Goal: Transaction & Acquisition: Book appointment/travel/reservation

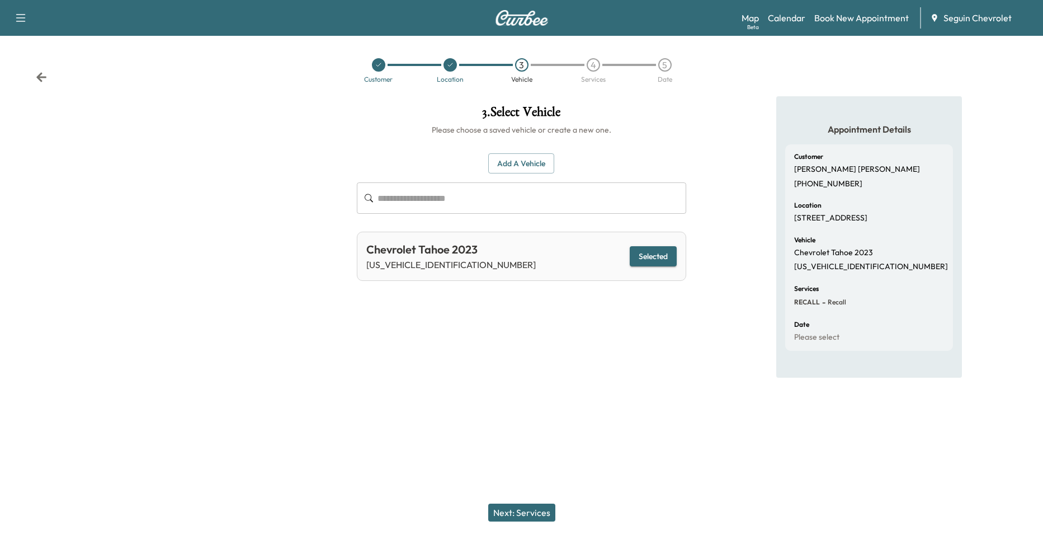
click at [378, 77] on div "Customer" at bounding box center [378, 79] width 29 height 7
click at [382, 68] on div at bounding box center [378, 64] width 13 height 13
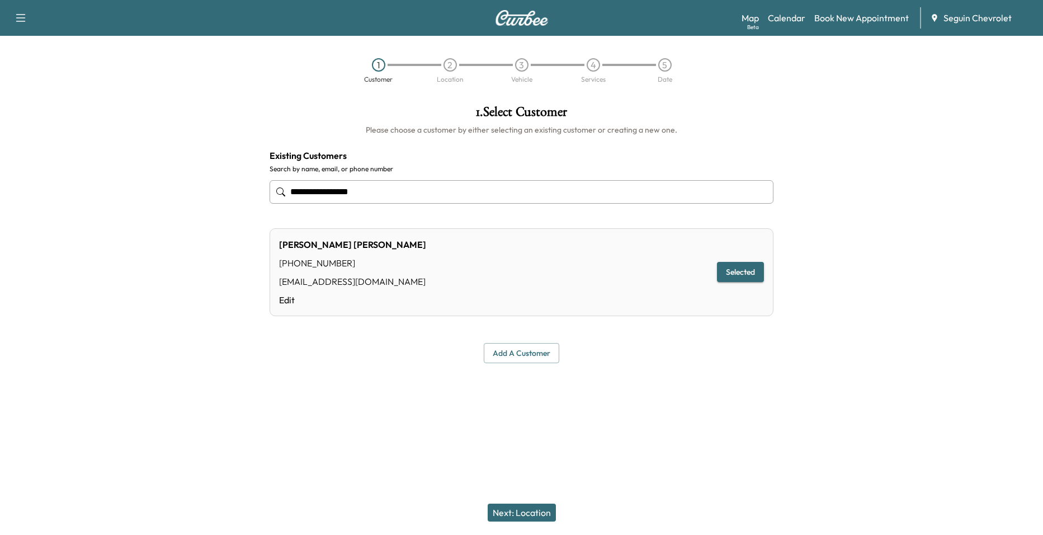
click at [459, 191] on input "**********" at bounding box center [522, 191] width 504 height 23
drag, startPoint x: 459, startPoint y: 191, endPoint x: 415, endPoint y: 192, distance: 44.2
click at [416, 192] on input "**********" at bounding box center [522, 191] width 504 height 23
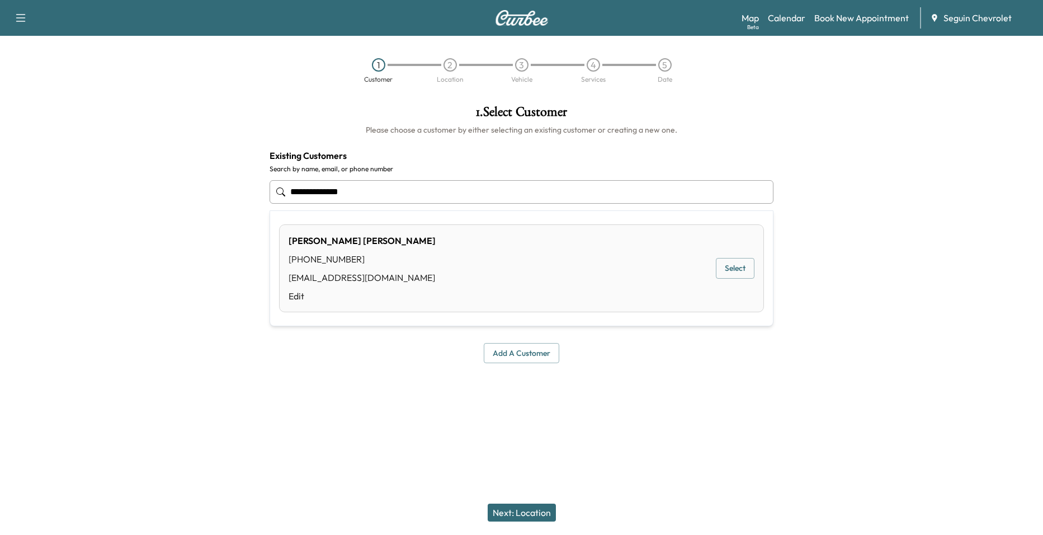
type input "**********"
drag, startPoint x: 329, startPoint y: 192, endPoint x: 273, endPoint y: 191, distance: 55.9
click at [273, 191] on input "**********" at bounding box center [522, 191] width 504 height 23
click at [658, 273] on div "[PERSON_NAME] [PHONE_NUMBER] [EMAIL_ADDRESS][DOMAIN_NAME] Edit Select" at bounding box center [521, 268] width 485 height 88
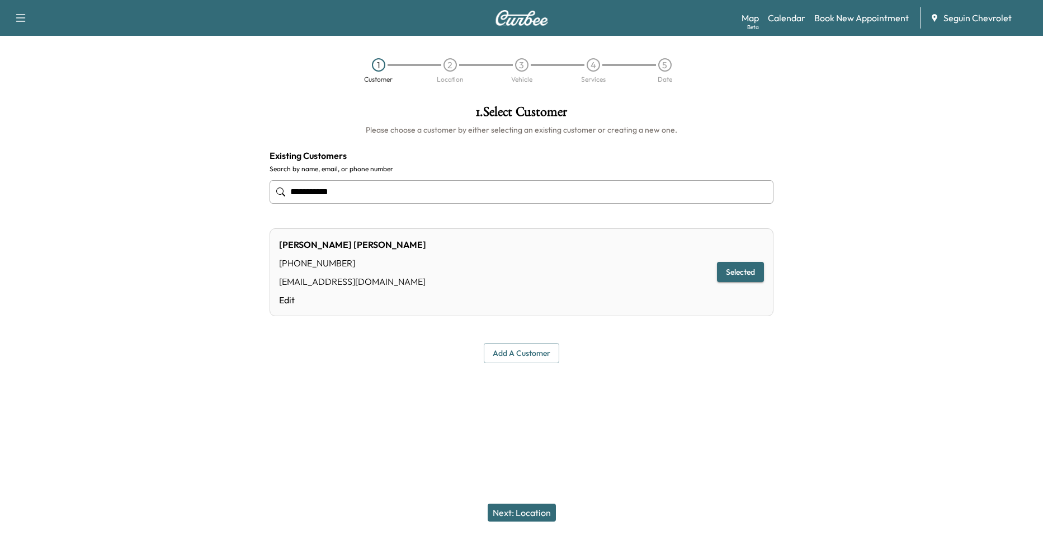
type input "**********"
click at [519, 508] on button "Next: Location" at bounding box center [522, 512] width 68 height 18
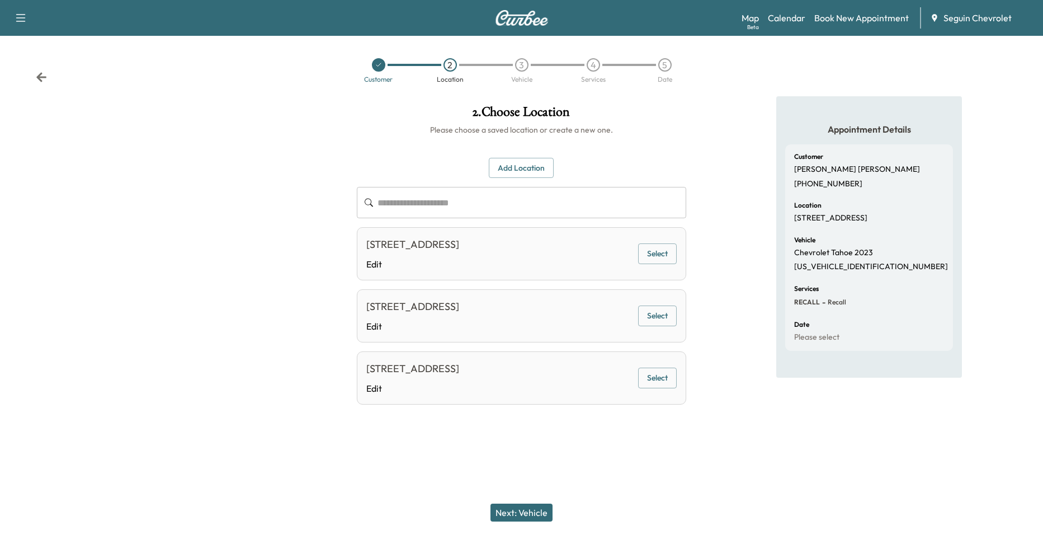
click at [653, 261] on button "Select" at bounding box center [657, 253] width 39 height 21
click at [534, 499] on div "Next: Vehicle" at bounding box center [521, 512] width 1043 height 45
click at [532, 506] on button "Next: Vehicle" at bounding box center [521, 512] width 62 height 18
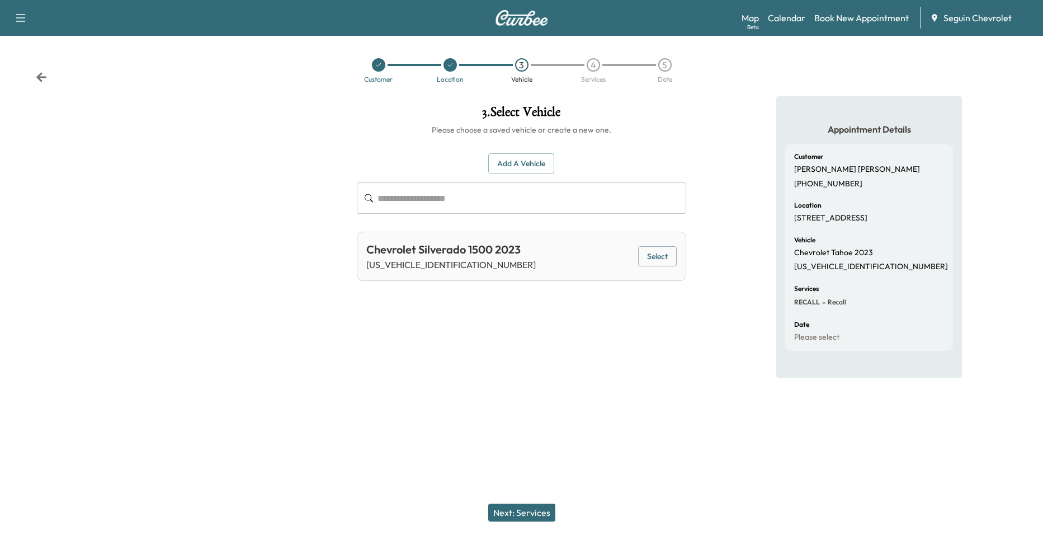
click at [649, 255] on button "Select" at bounding box center [657, 256] width 39 height 21
click at [526, 500] on div "Next: Services" at bounding box center [521, 512] width 1043 height 45
click at [799, 20] on link "Calendar" at bounding box center [786, 17] width 37 height 13
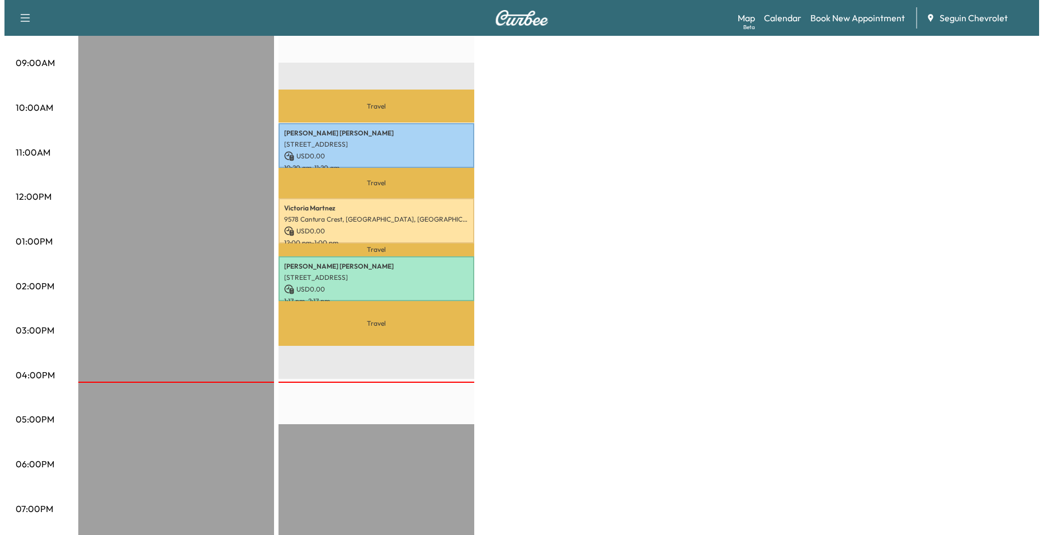
scroll to position [336, 0]
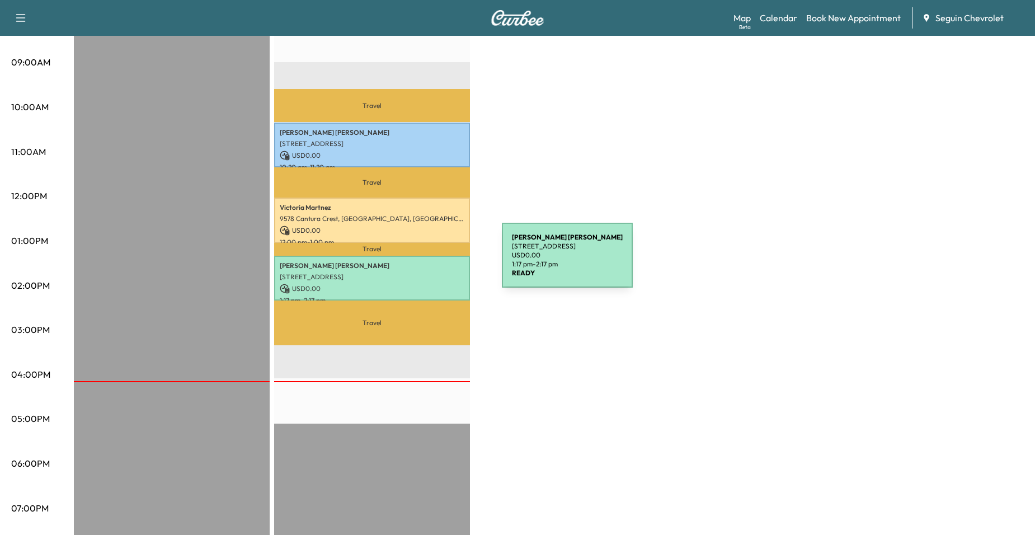
click at [412, 267] on div "[PERSON_NAME] [STREET_ADDRESS] USD 0.00 1:17 pm - 2:17 pm" at bounding box center [372, 278] width 196 height 45
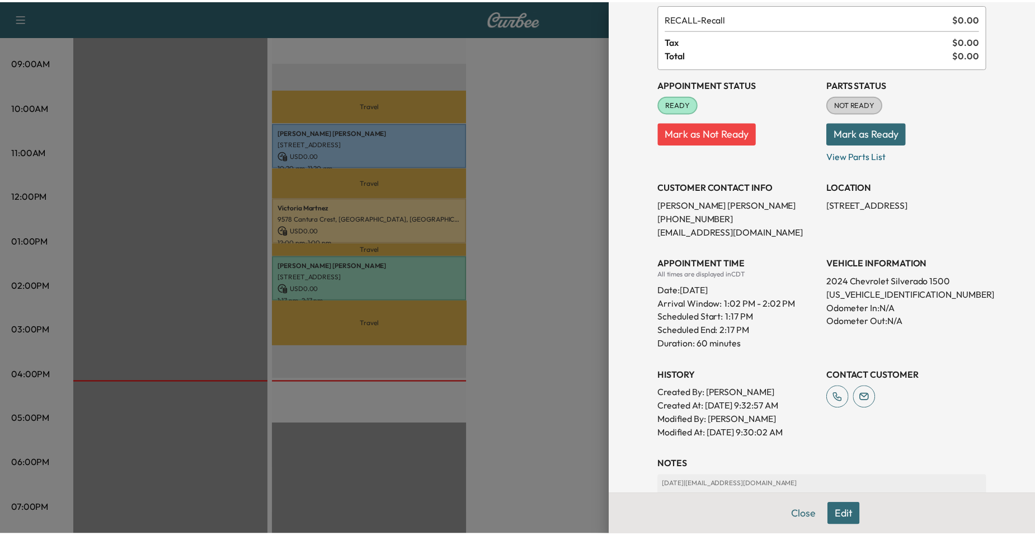
scroll to position [224, 0]
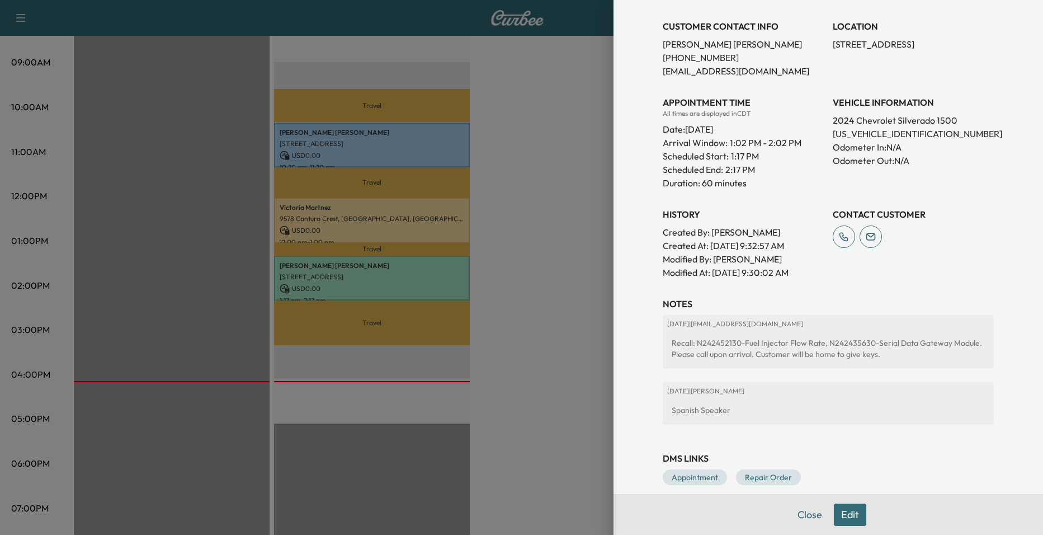
click at [591, 235] on div at bounding box center [521, 267] width 1043 height 535
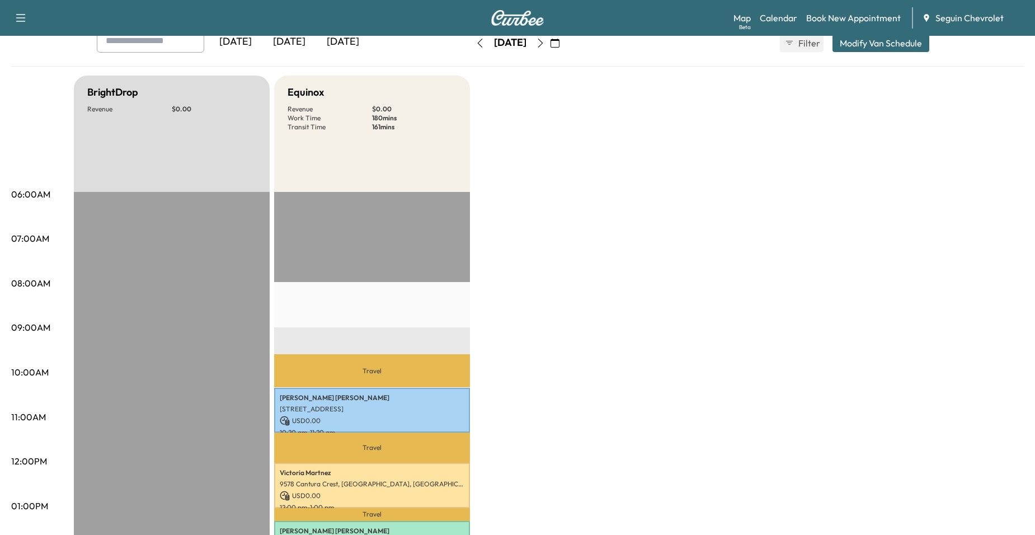
scroll to position [0, 0]
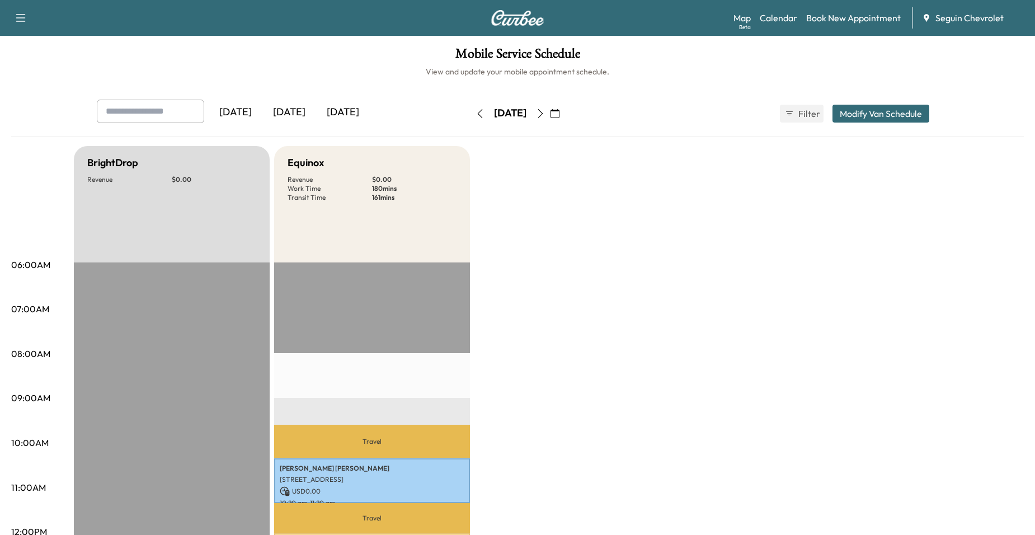
click at [559, 114] on icon "button" at bounding box center [554, 113] width 9 height 9
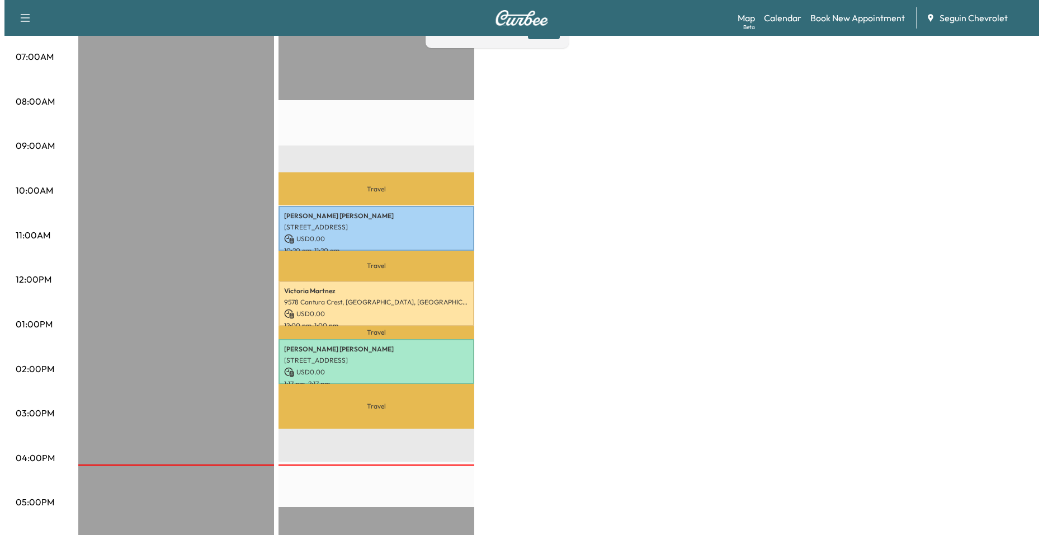
scroll to position [280, 0]
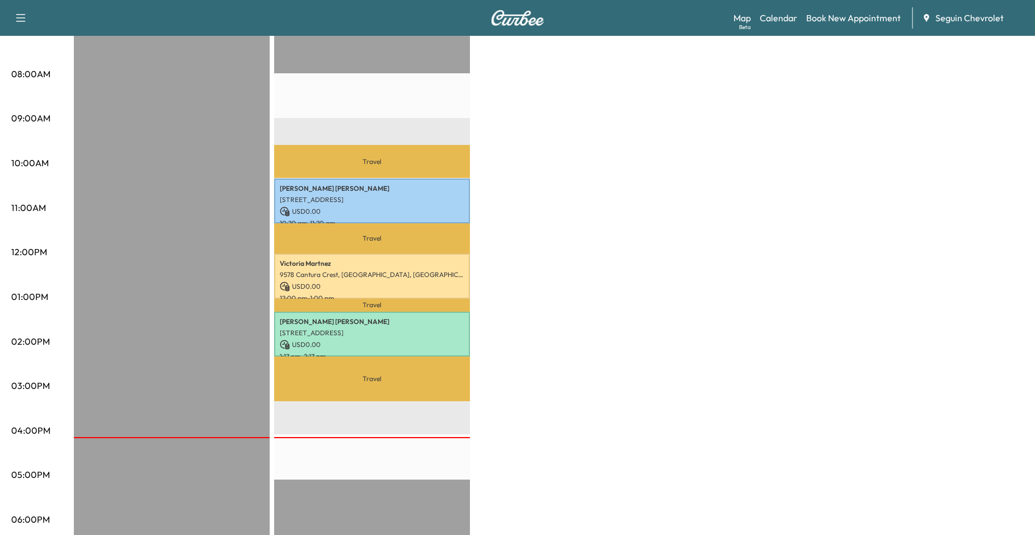
click at [501, 250] on div "BrightDrop Revenue $ 0.00 Equinox Revenue $ 0.00 Work Time 180 mins Transit Tim…" at bounding box center [549, 285] width 950 height 839
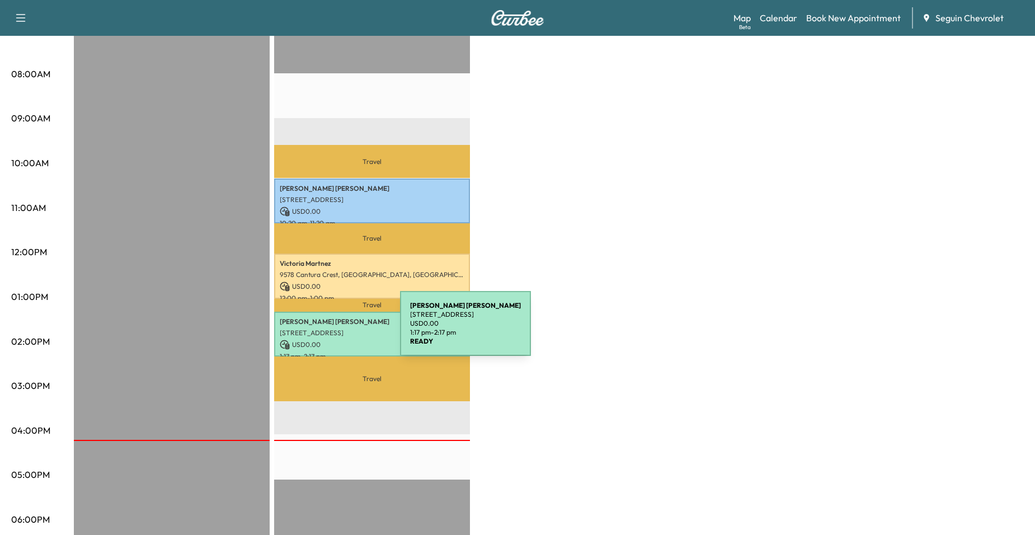
click at [316, 330] on p "[STREET_ADDRESS]" at bounding box center [372, 332] width 185 height 9
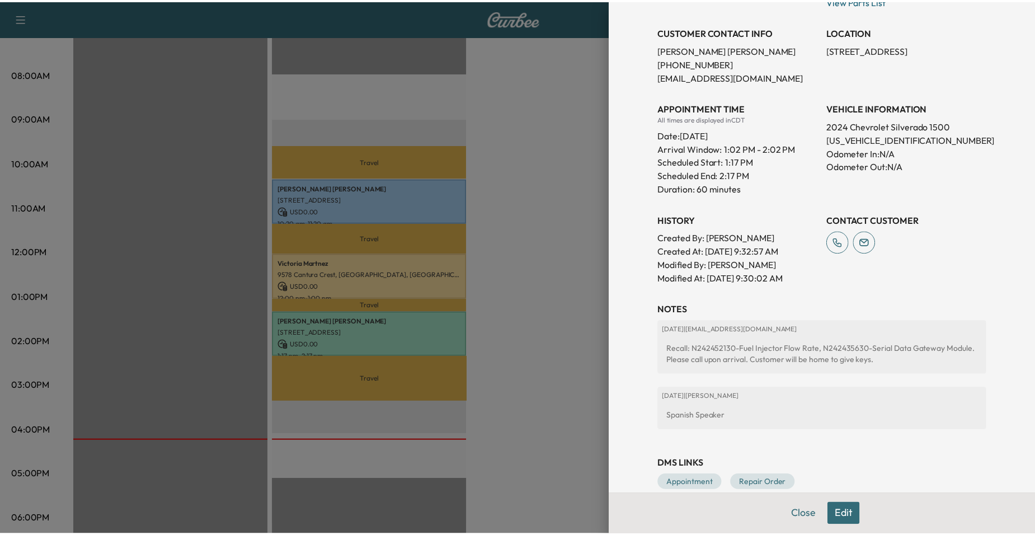
scroll to position [224, 0]
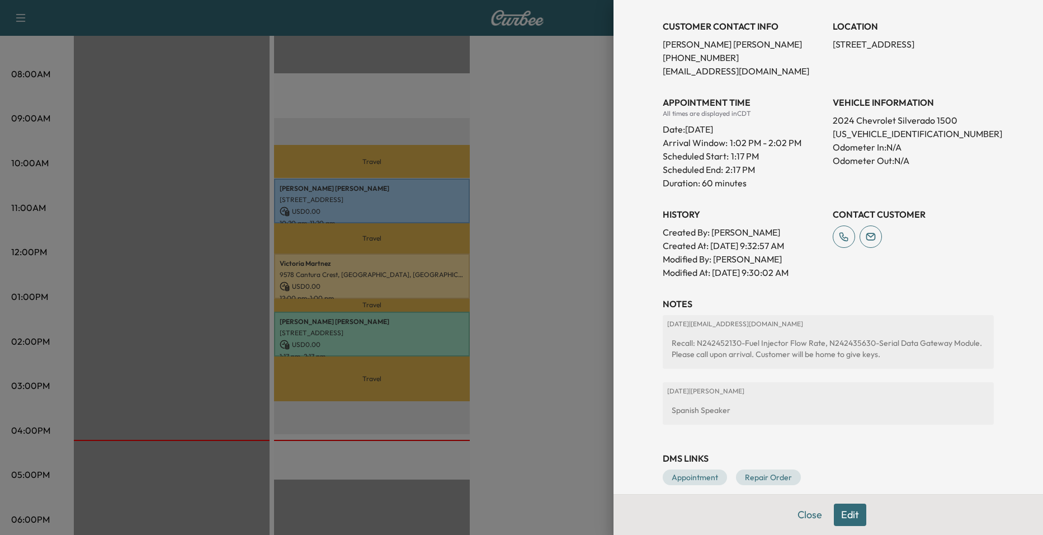
click at [562, 324] on div at bounding box center [521, 267] width 1043 height 535
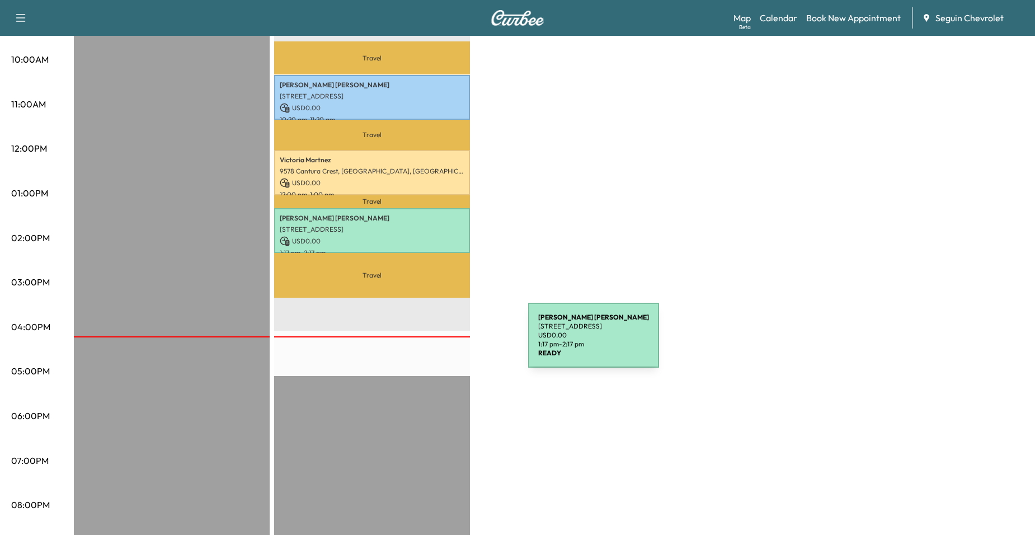
scroll to position [391, 0]
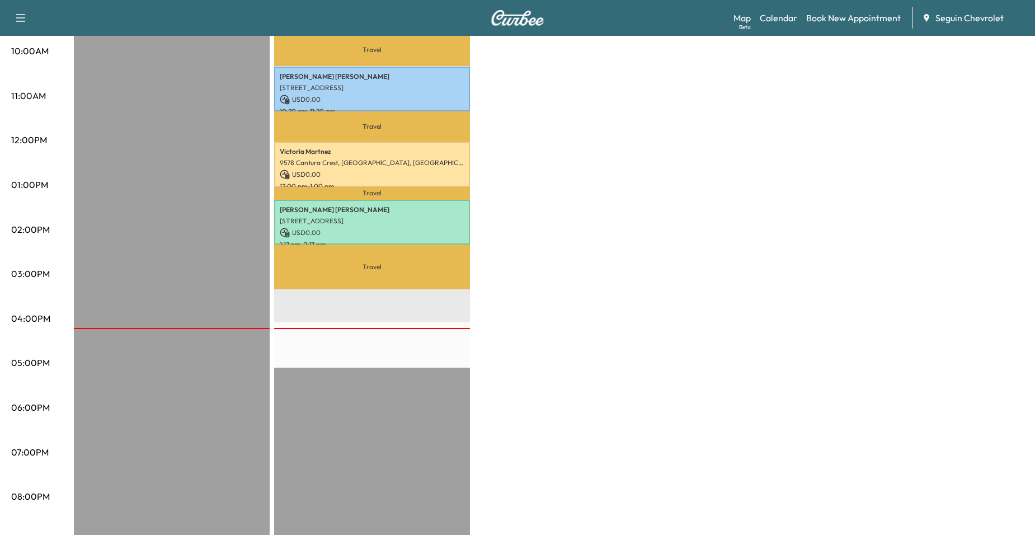
click at [423, 306] on div "Travel [PERSON_NAME] [STREET_ADDRESS] USD 0.00 10:20 am - 11:20 am Travel [PERS…" at bounding box center [372, 232] width 196 height 723
click at [424, 329] on div "Travel [PERSON_NAME] [STREET_ADDRESS] USD 0.00 10:20 am - 11:20 am Travel [PERS…" at bounding box center [372, 232] width 196 height 723
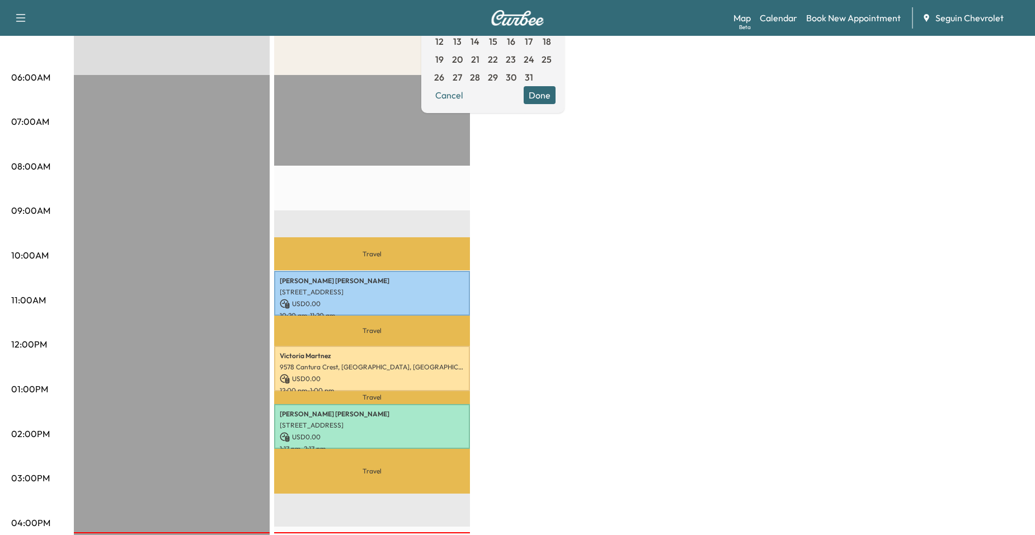
scroll to position [168, 0]
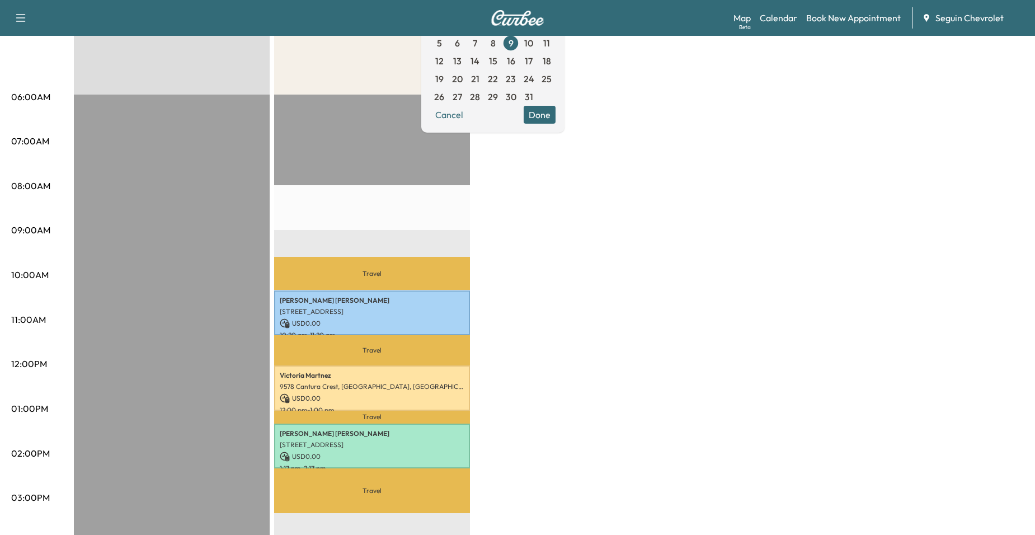
click at [488, 296] on div "BrightDrop Revenue $ 0.00 Equinox Revenue $ 0.00 Work Time 180 mins Transit Tim…" at bounding box center [549, 397] width 950 height 839
click at [506, 231] on div "BrightDrop Revenue $ 0.00 Equinox Revenue $ 0.00 Work Time 180 mins Transit Tim…" at bounding box center [549, 397] width 950 height 839
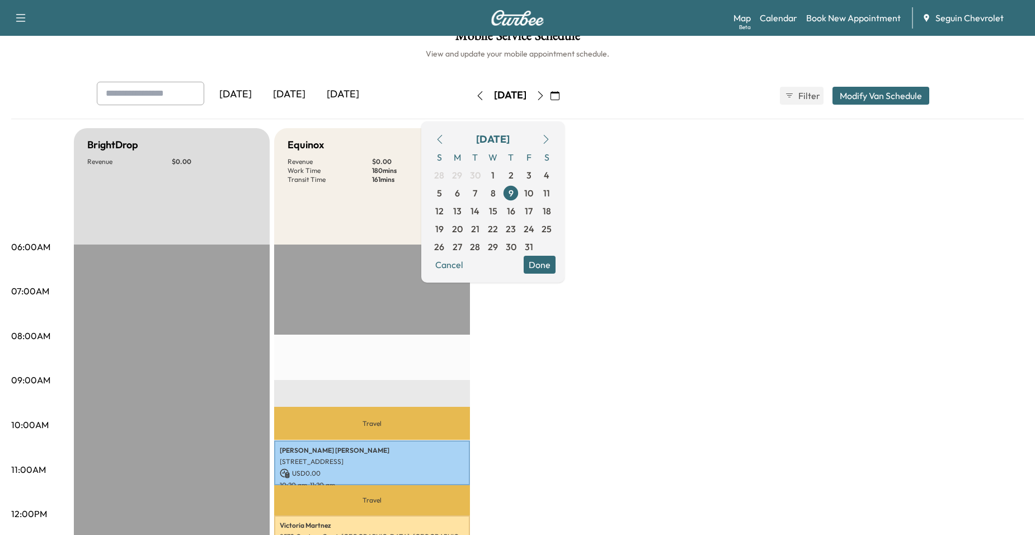
scroll to position [0, 0]
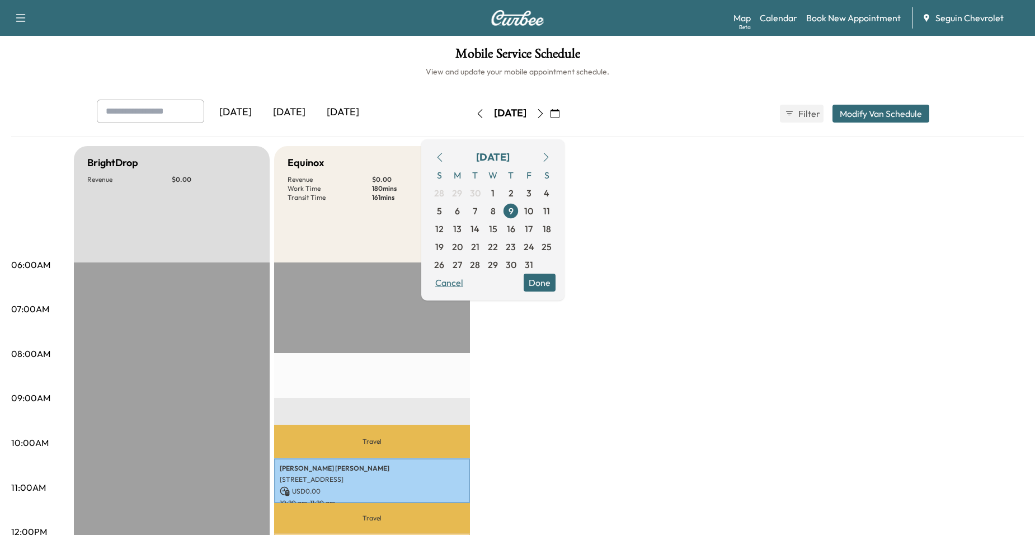
click at [468, 277] on button "Cancel" at bounding box center [449, 282] width 38 height 18
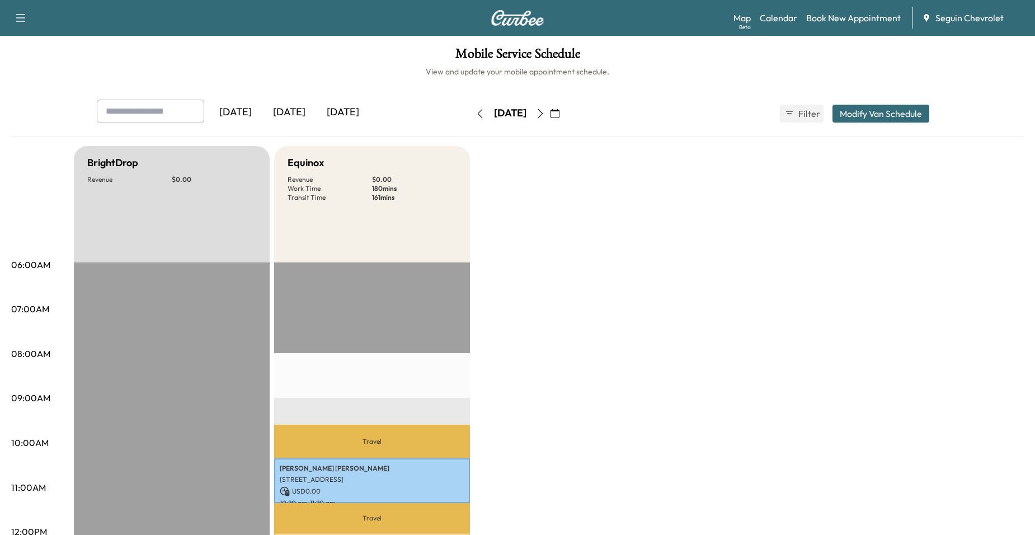
click at [564, 116] on button "button" at bounding box center [554, 114] width 19 height 18
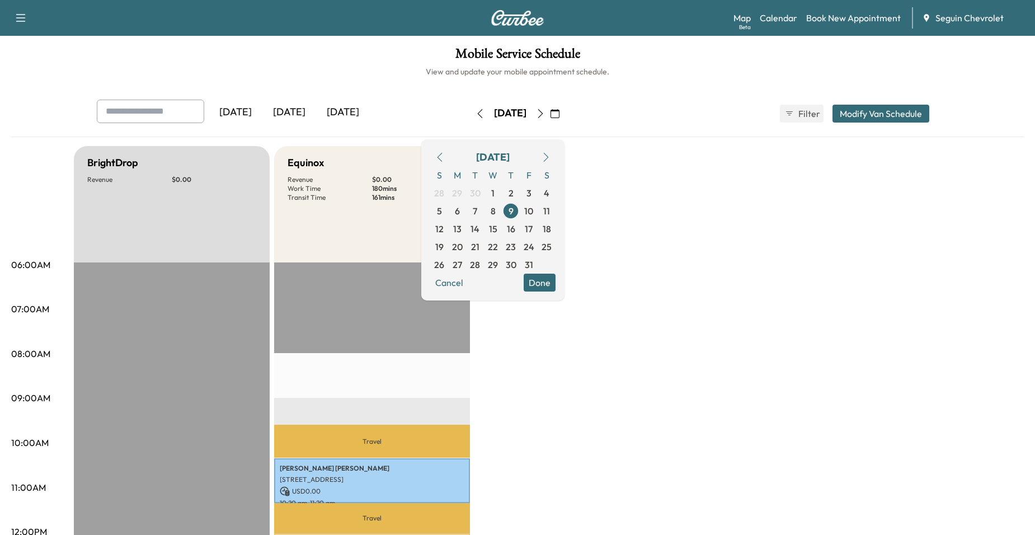
click at [532, 226] on span "17" at bounding box center [529, 228] width 8 height 13
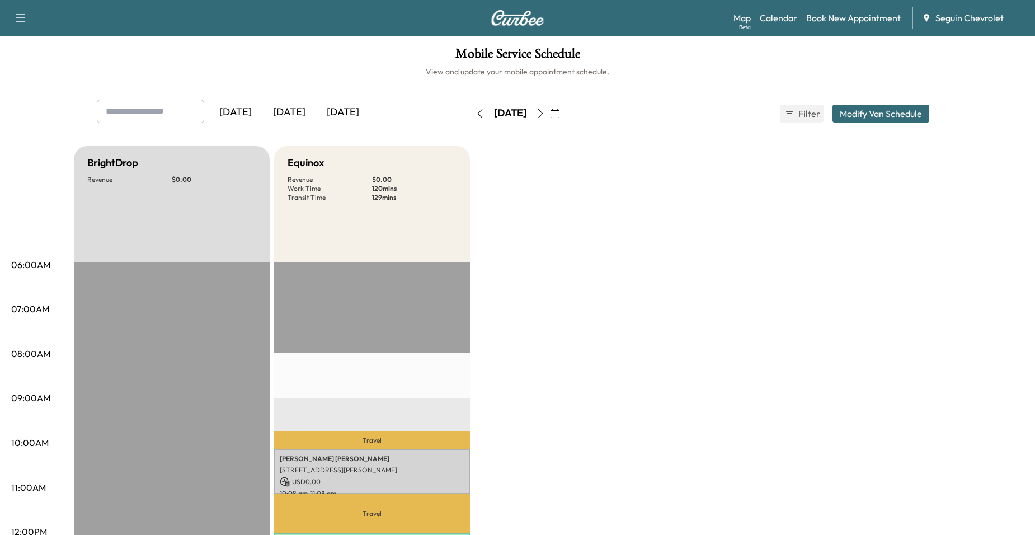
click at [564, 117] on button "button" at bounding box center [554, 114] width 19 height 18
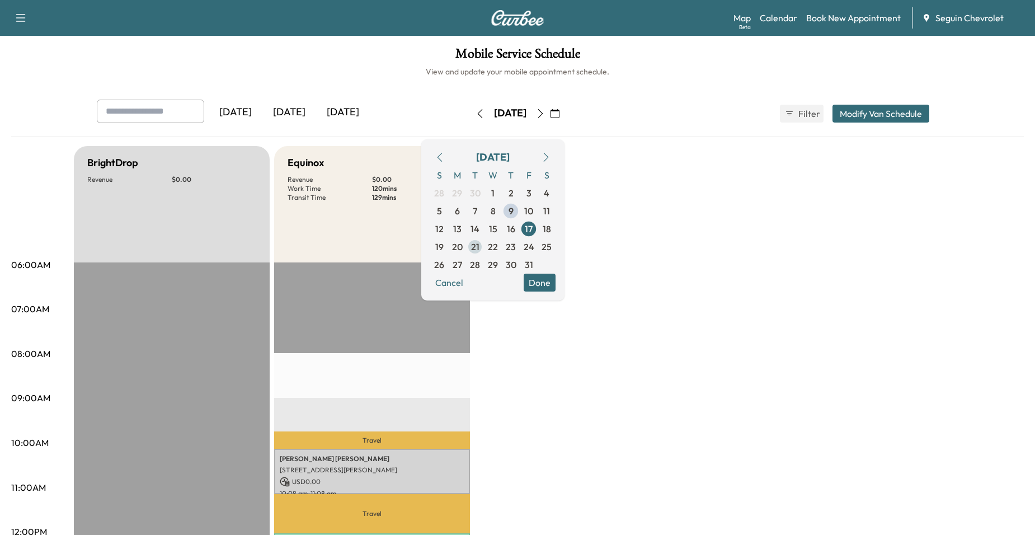
click at [479, 243] on span "21" at bounding box center [475, 246] width 8 height 13
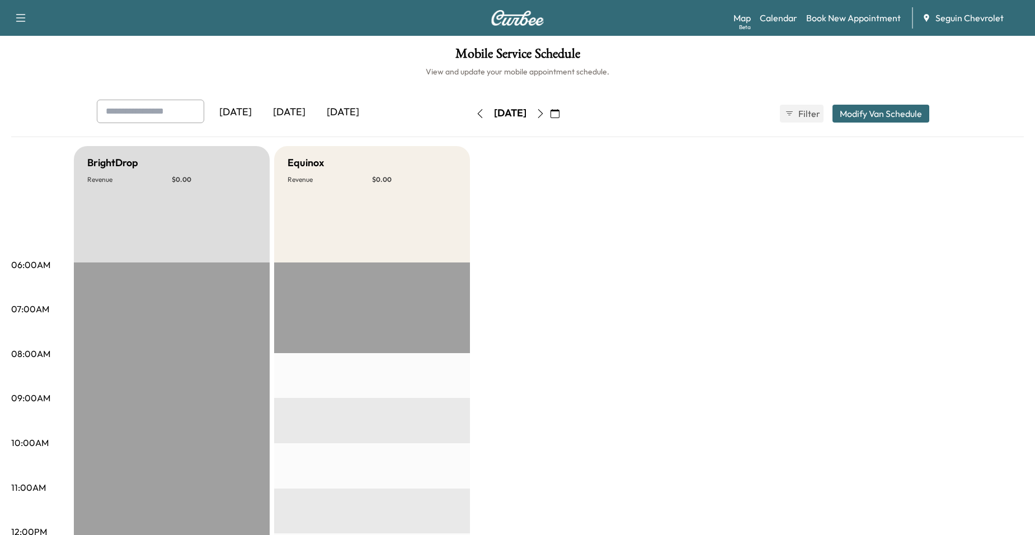
click at [470, 116] on button "button" at bounding box center [479, 114] width 19 height 18
click at [550, 108] on button "button" at bounding box center [540, 114] width 19 height 18
click at [545, 109] on icon "button" at bounding box center [540, 113] width 9 height 9
click at [545, 111] on icon "button" at bounding box center [540, 113] width 9 height 9
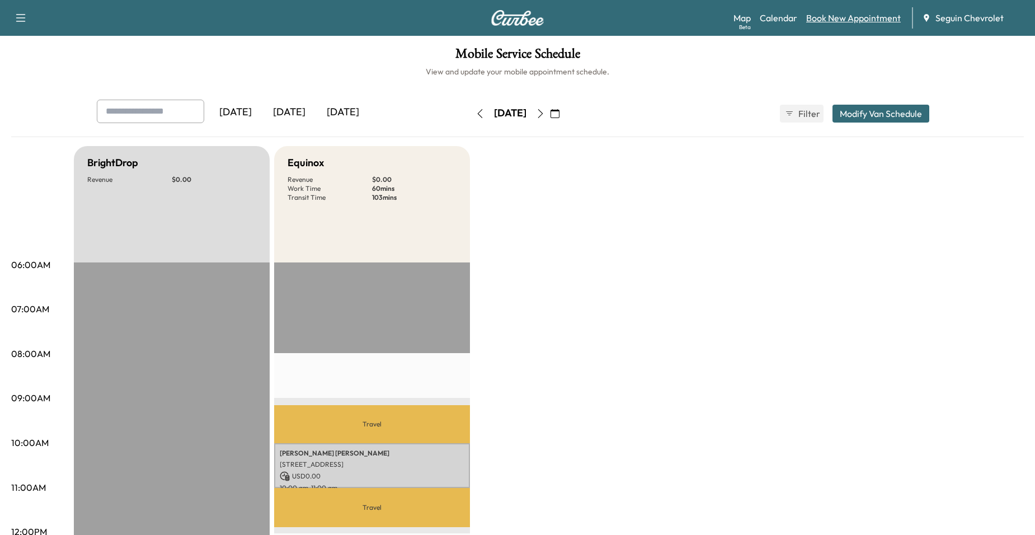
click at [842, 20] on link "Book New Appointment" at bounding box center [853, 17] width 95 height 13
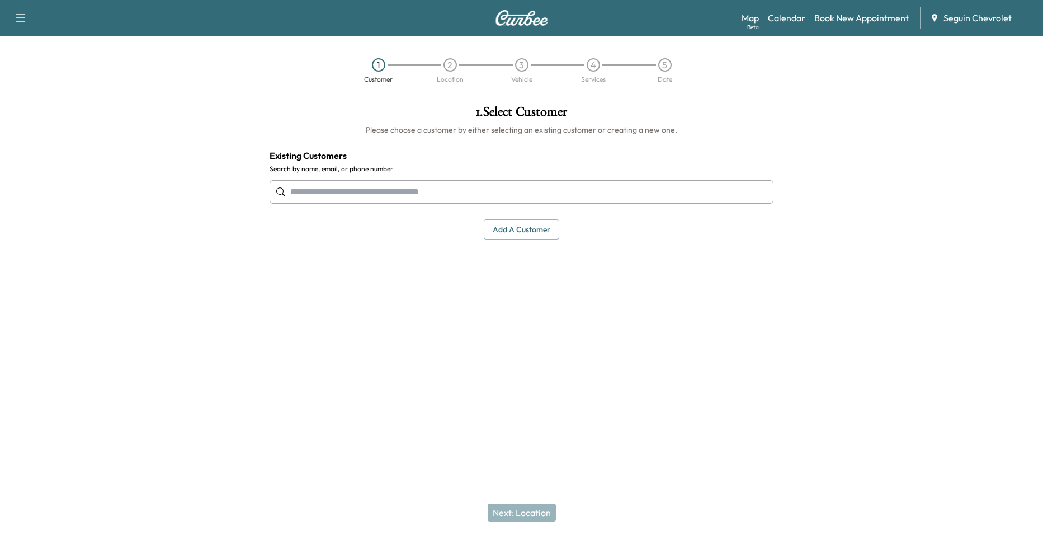
drag, startPoint x: 610, startPoint y: 174, endPoint x: 601, endPoint y: 188, distance: 16.3
click at [610, 174] on div at bounding box center [522, 191] width 504 height 37
click at [601, 188] on input "text" at bounding box center [522, 191] width 504 height 23
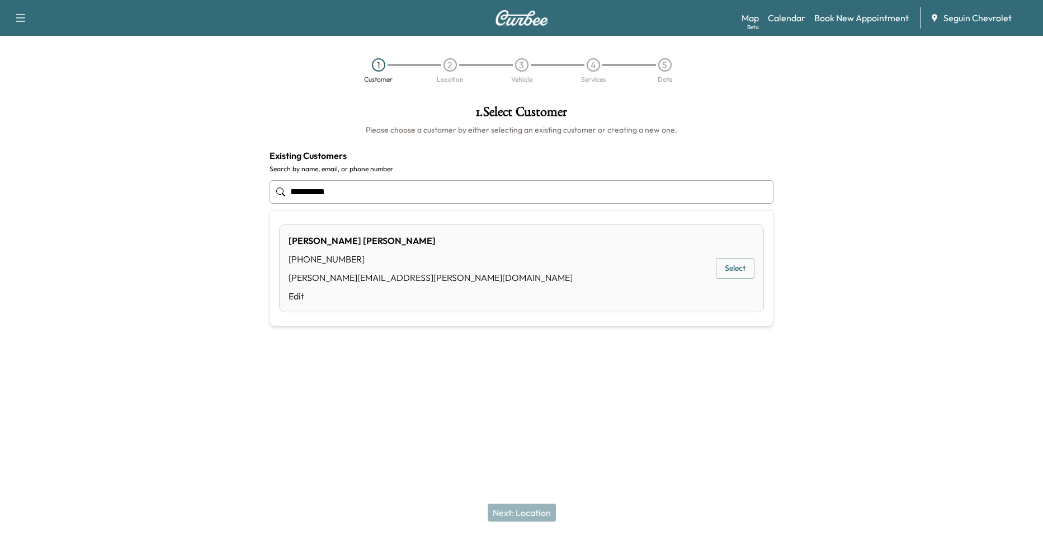
click at [741, 268] on button "Select" at bounding box center [735, 268] width 39 height 21
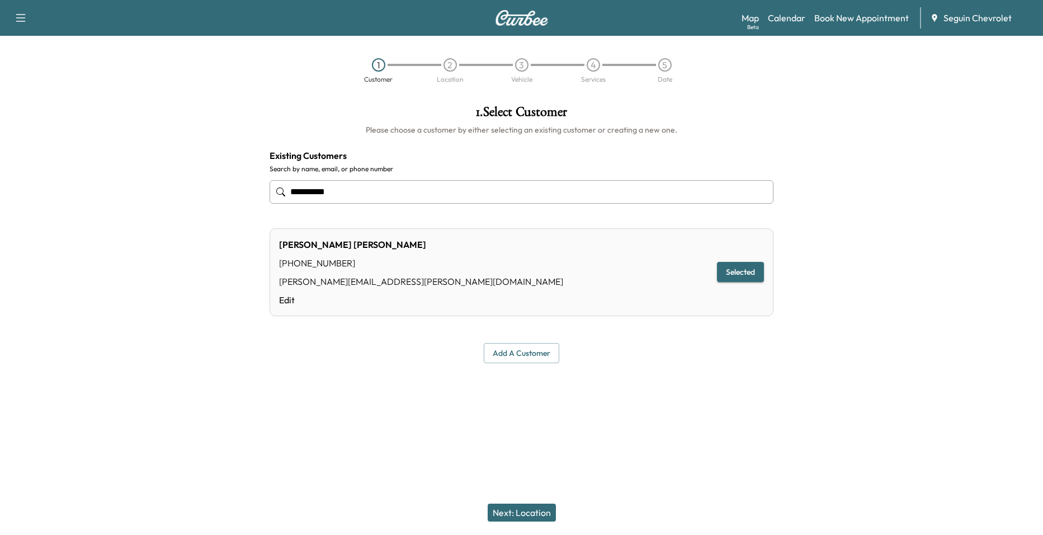
type input "**********"
click at [526, 521] on button "Next: Location" at bounding box center [522, 512] width 68 height 18
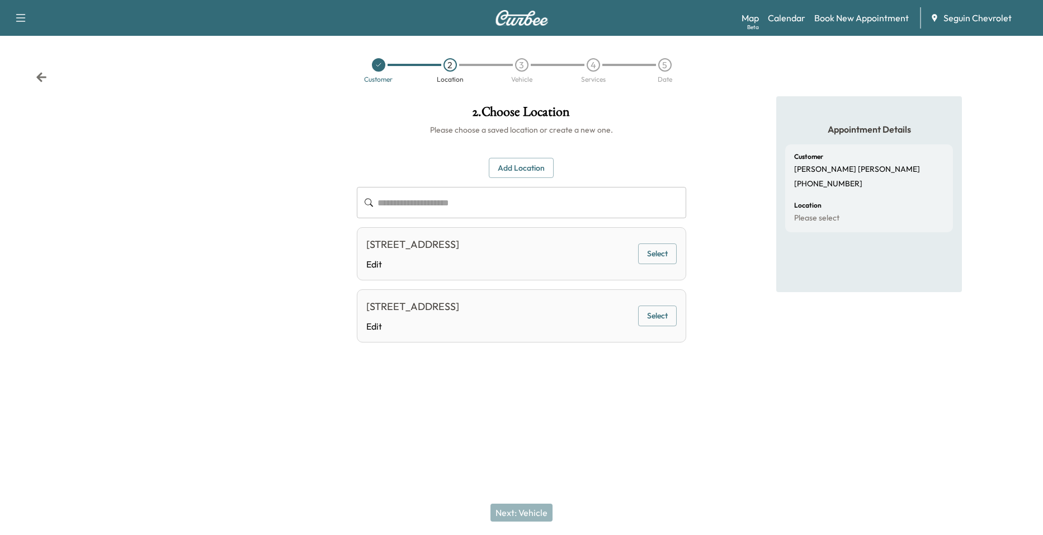
click at [620, 265] on div "[STREET_ADDRESS] Edit Select" at bounding box center [522, 253] width 330 height 53
click at [378, 77] on div "Customer" at bounding box center [378, 79] width 29 height 7
click at [380, 67] on icon at bounding box center [378, 65] width 7 height 7
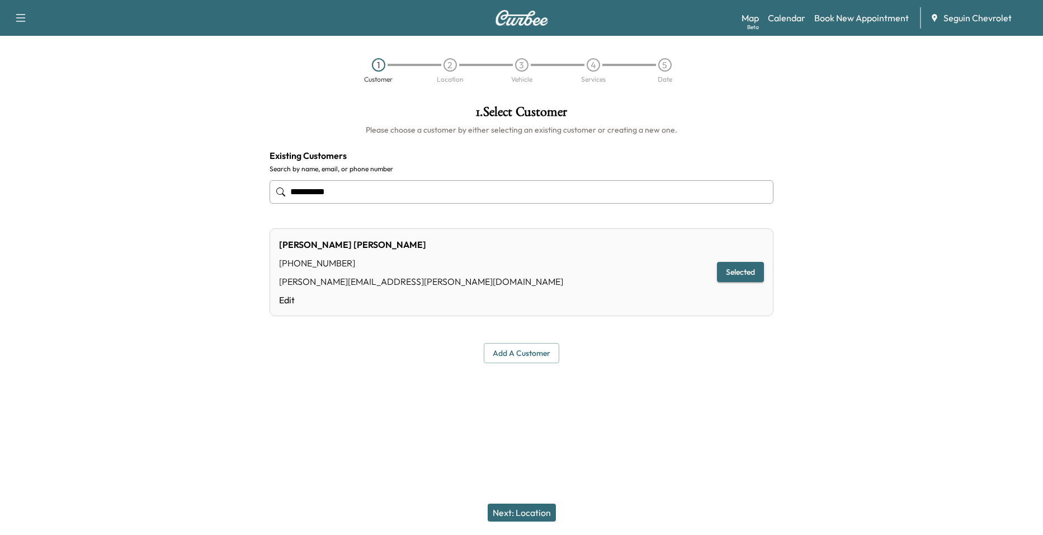
click at [475, 198] on input "**********" at bounding box center [522, 191] width 504 height 23
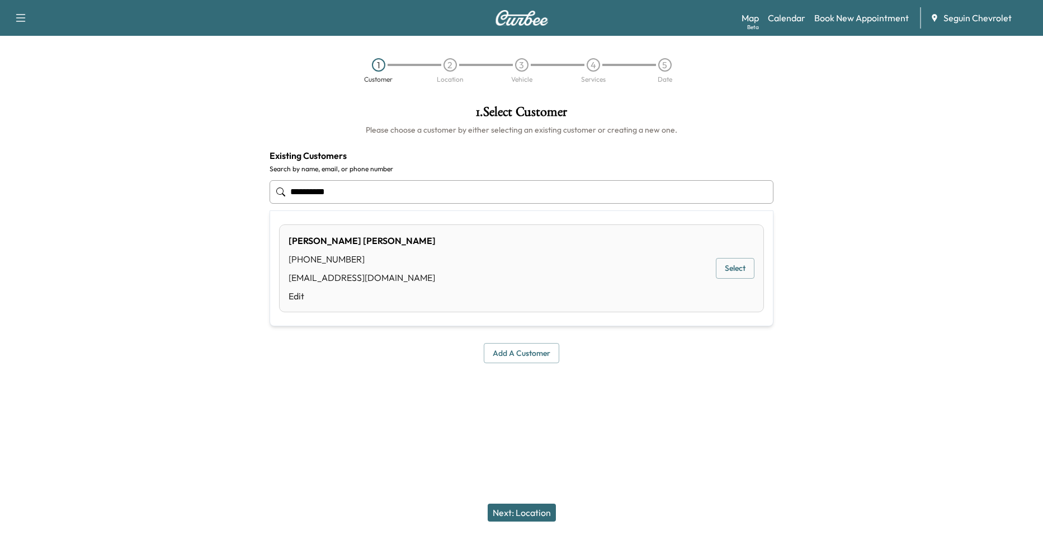
click at [735, 268] on button "Select" at bounding box center [735, 268] width 39 height 21
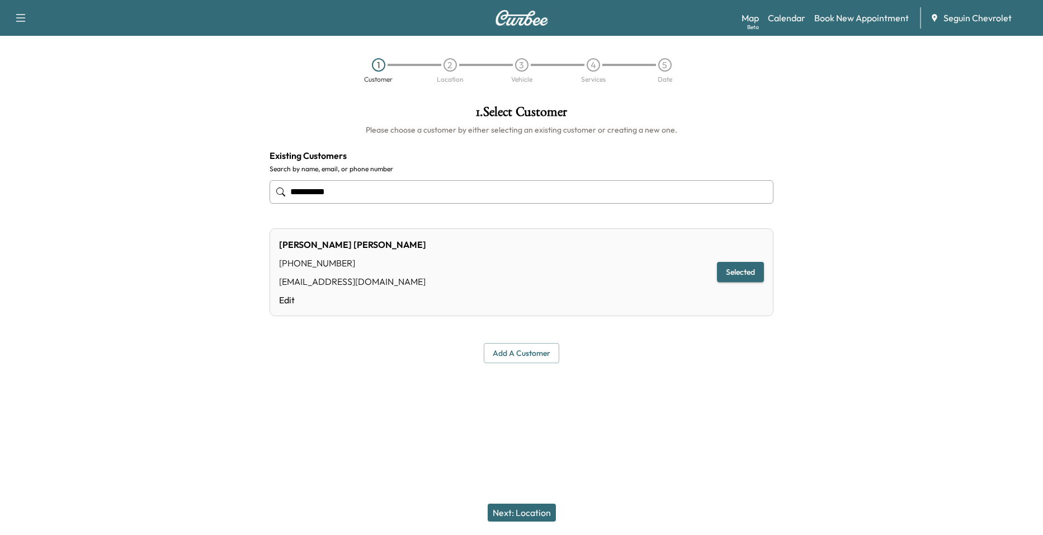
type input "**********"
click at [534, 490] on div "**********" at bounding box center [521, 267] width 1043 height 535
drag, startPoint x: 534, startPoint y: 490, endPoint x: 531, endPoint y: 505, distance: 15.3
click at [531, 505] on button "Next: Location" at bounding box center [522, 512] width 68 height 18
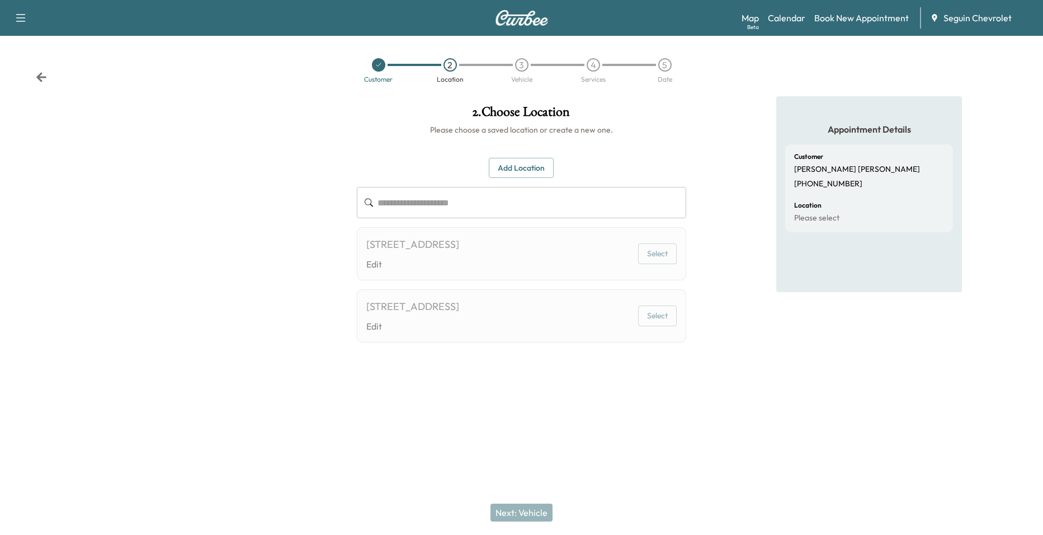
click at [627, 256] on div "[STREET_ADDRESS] Edit Select" at bounding box center [522, 253] width 330 height 53
click at [376, 69] on div at bounding box center [378, 64] width 13 height 13
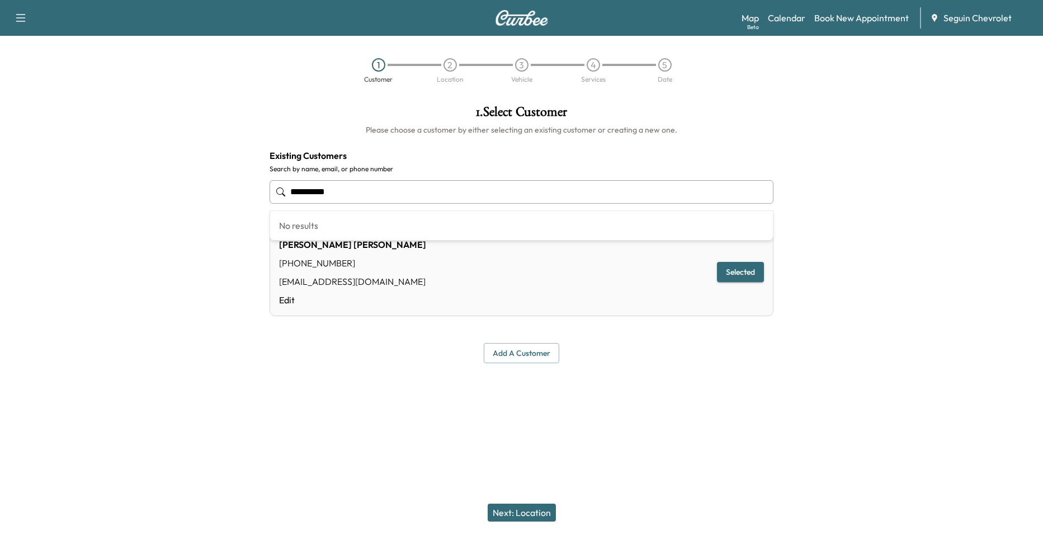
drag, startPoint x: 421, startPoint y: 189, endPoint x: 274, endPoint y: 190, distance: 146.5
click at [274, 190] on div "**********" at bounding box center [522, 191] width 504 height 37
type input "**********"
